Goal: Transaction & Acquisition: Book appointment/travel/reservation

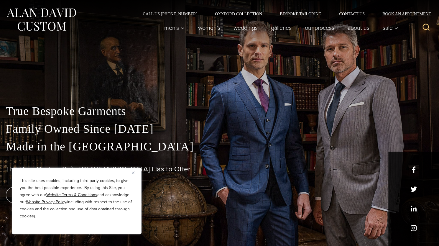
click at [409, 12] on link "Book an Appointment" at bounding box center [404, 14] width 60 height 4
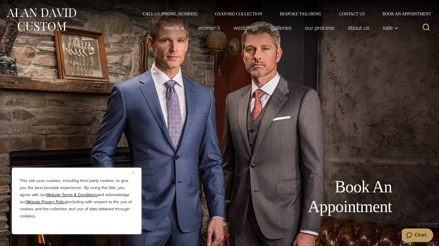
click at [134, 176] on button "Close" at bounding box center [135, 172] width 7 height 7
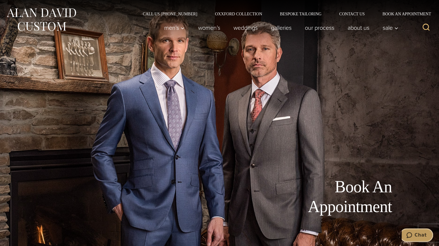
click at [425, 233] on span "Chat" at bounding box center [421, 234] width 12 height 5
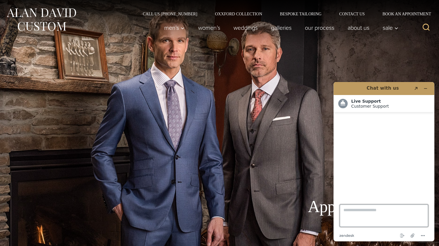
click at [361, 212] on textarea "Type a message here..." at bounding box center [384, 215] width 88 height 22
type textarea "**********"
click at [397, 10] on div "Call Us [PHONE_NUMBER] Oxxford Collection Bespoke Tailoring Contact Us Book an …" at bounding box center [219, 8] width 439 height 16
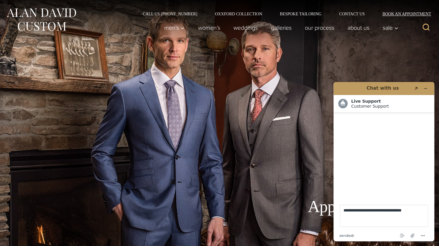
click at [396, 16] on link "Book an Appointment" at bounding box center [404, 14] width 60 height 4
